Goal: Information Seeking & Learning: Understand process/instructions

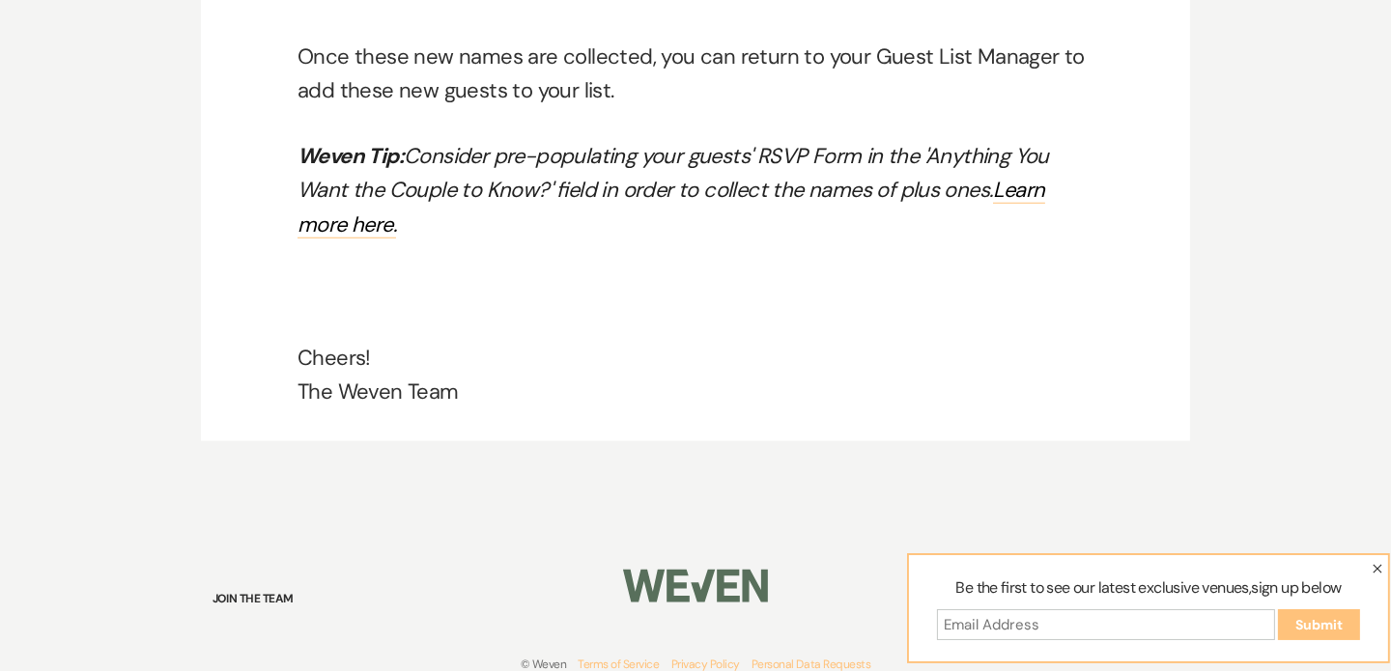
scroll to position [11667, 0]
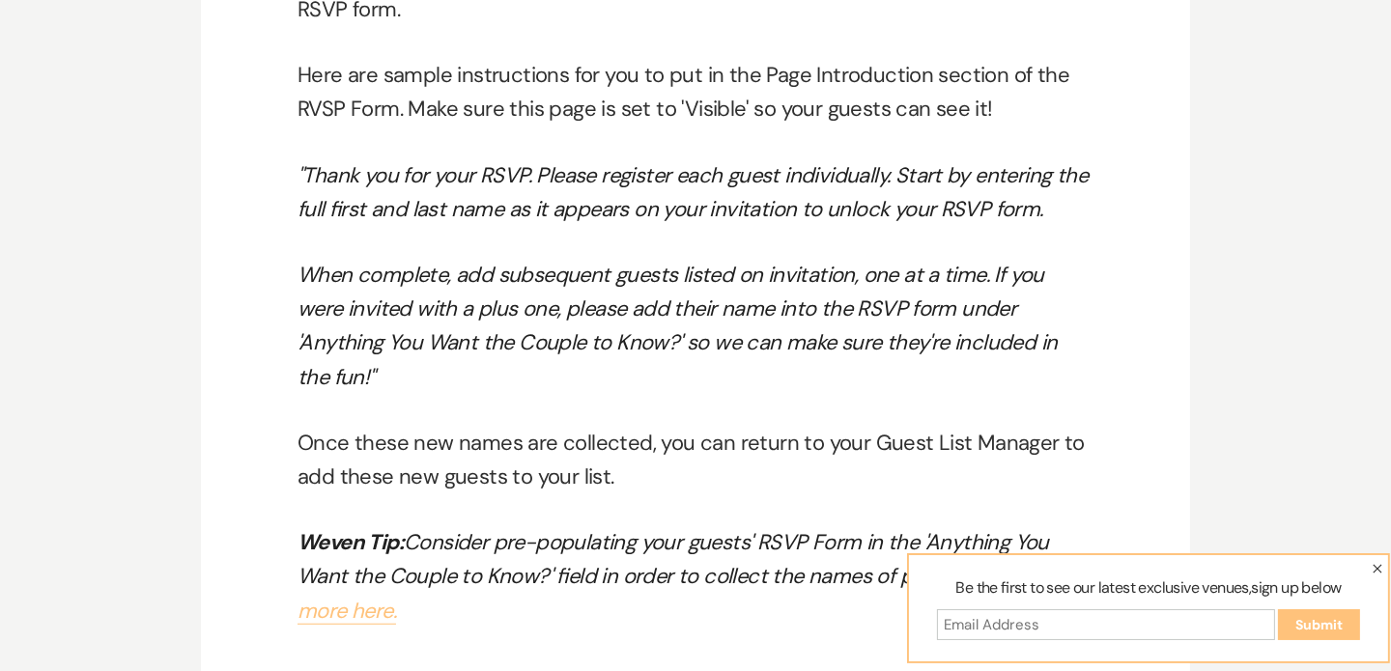
click at [356, 576] on link "Learn more here." at bounding box center [670, 593] width 747 height 62
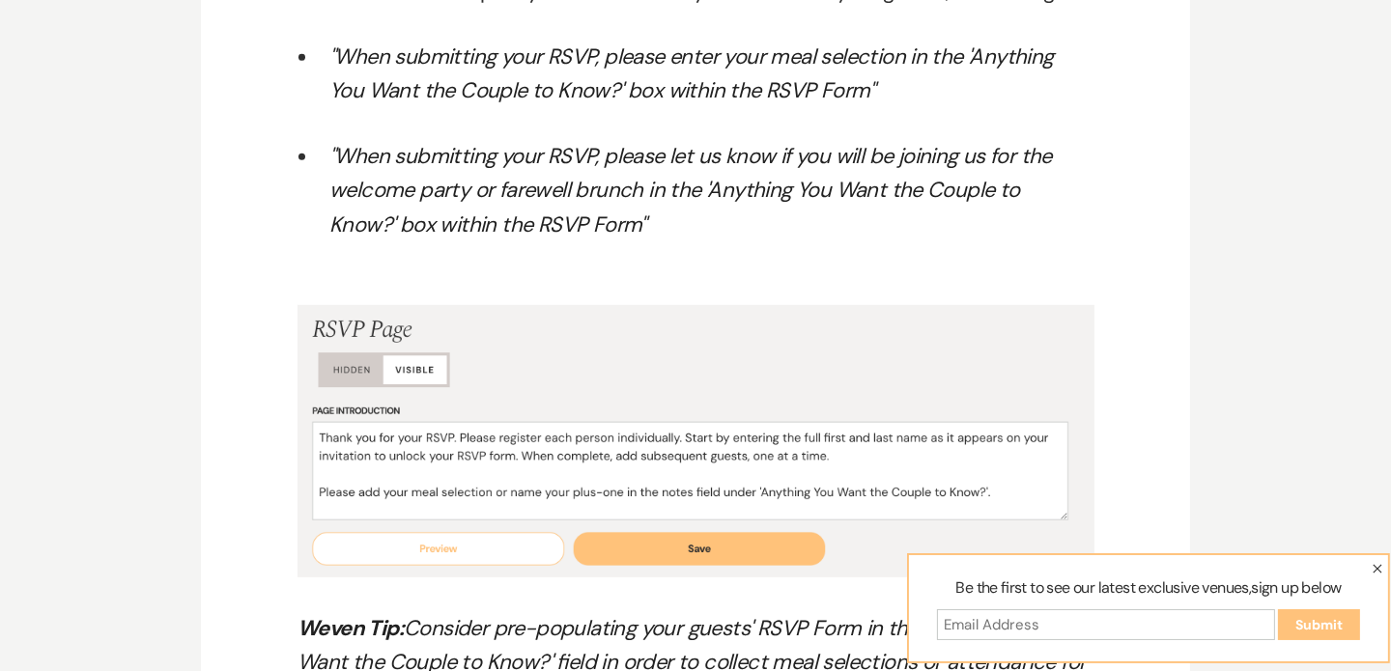
scroll to position [10122, 0]
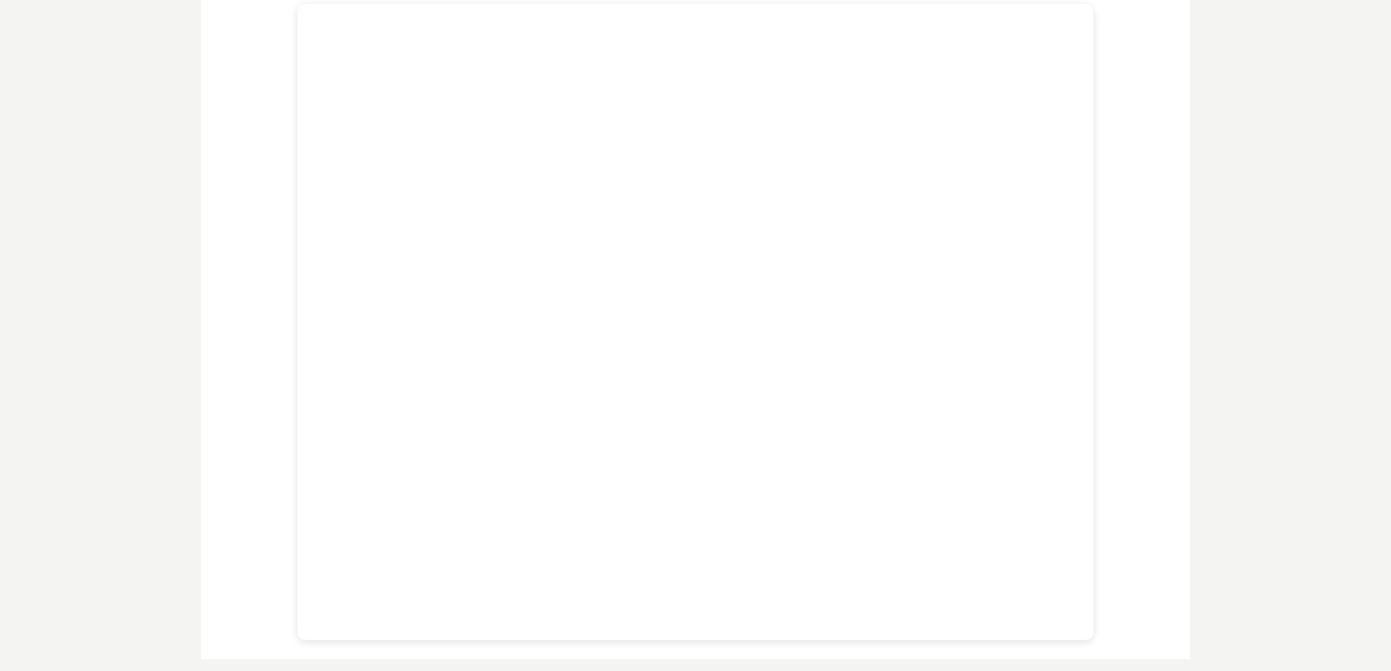
scroll to position [579, 0]
